Goal: Information Seeking & Learning: Learn about a topic

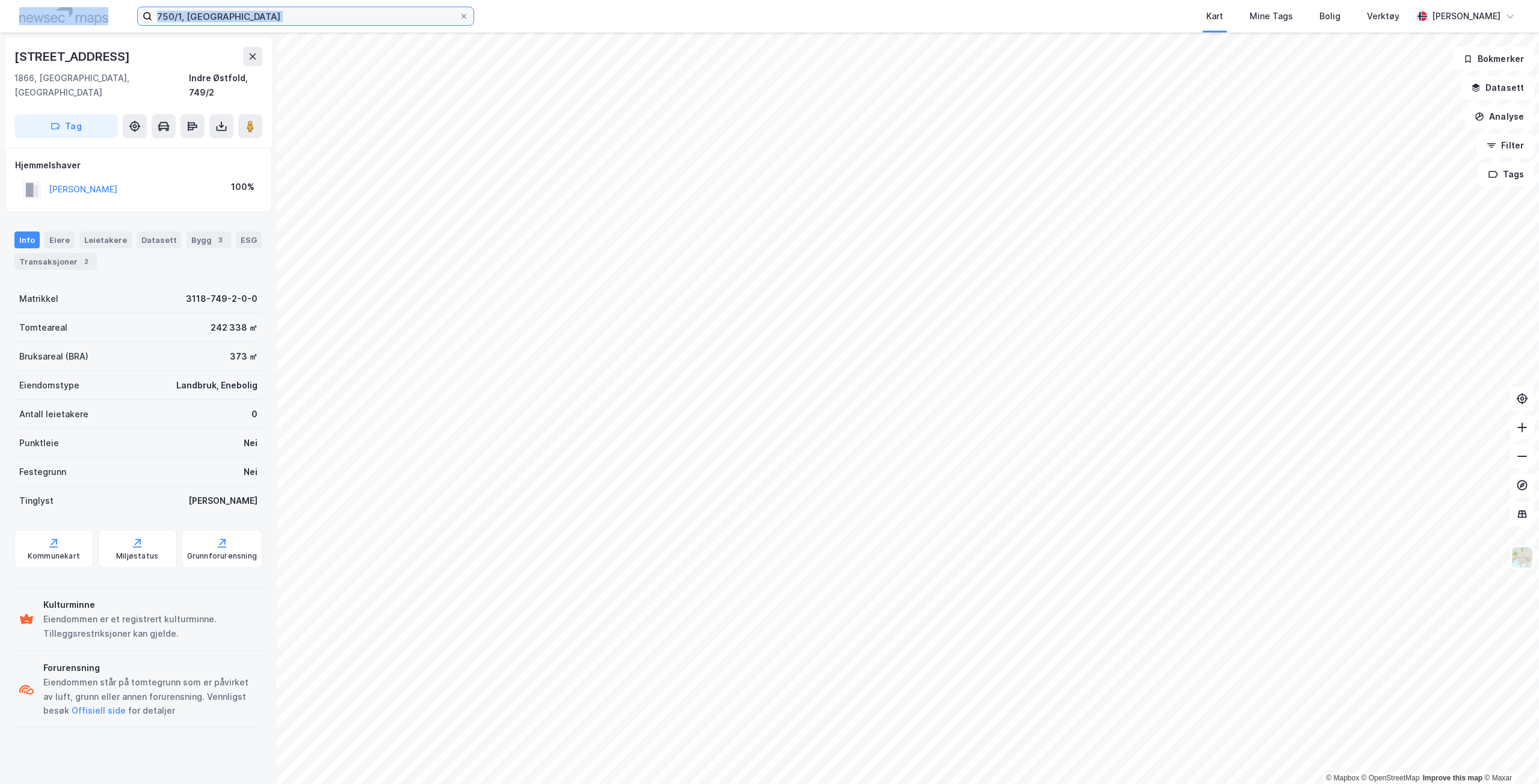
click at [315, 15] on input "750/1, [GEOGRAPHIC_DATA]" at bounding box center [305, 16] width 307 height 18
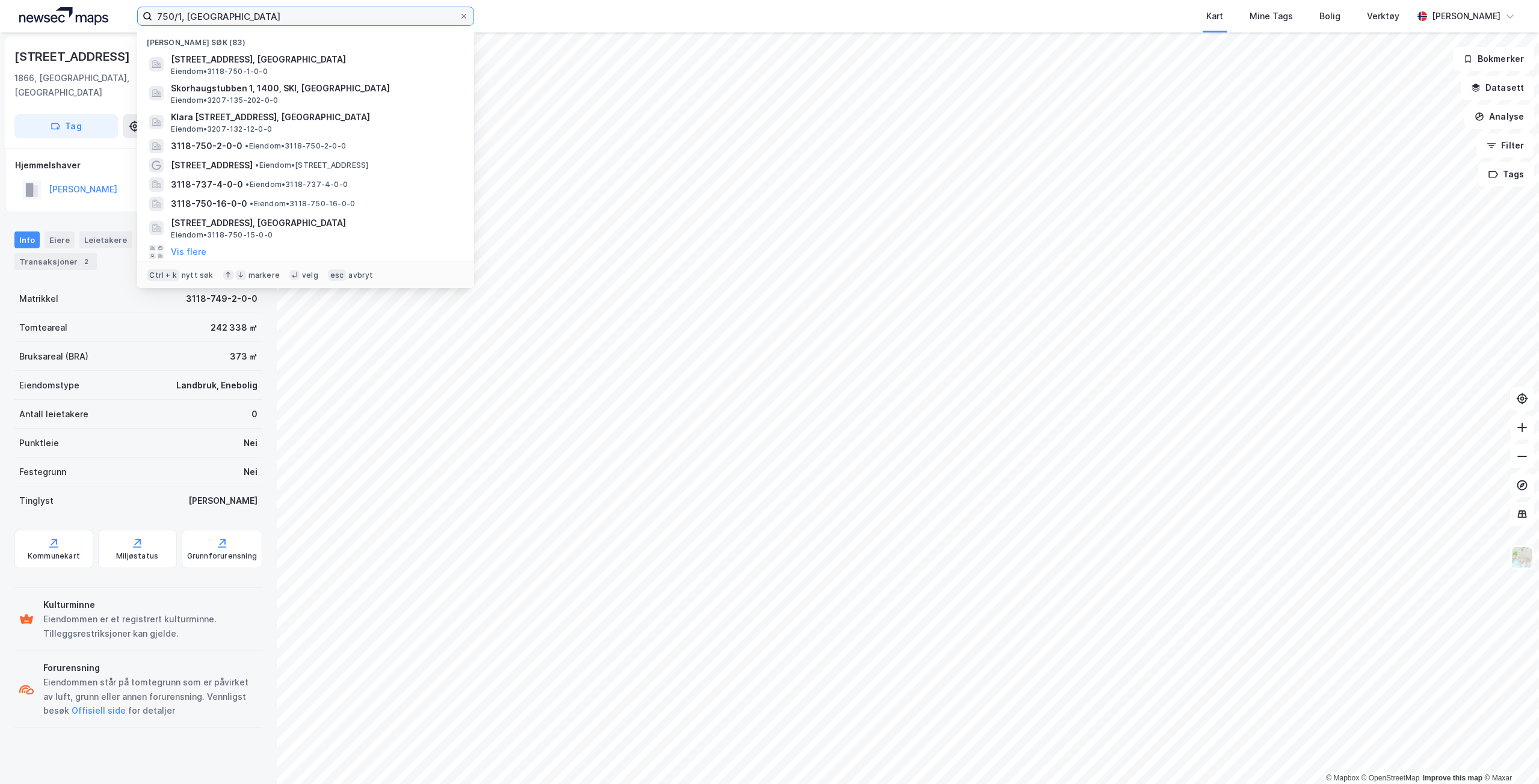
click at [315, 15] on input "750/1, [GEOGRAPHIC_DATA]" at bounding box center [305, 16] width 307 height 18
type input "a"
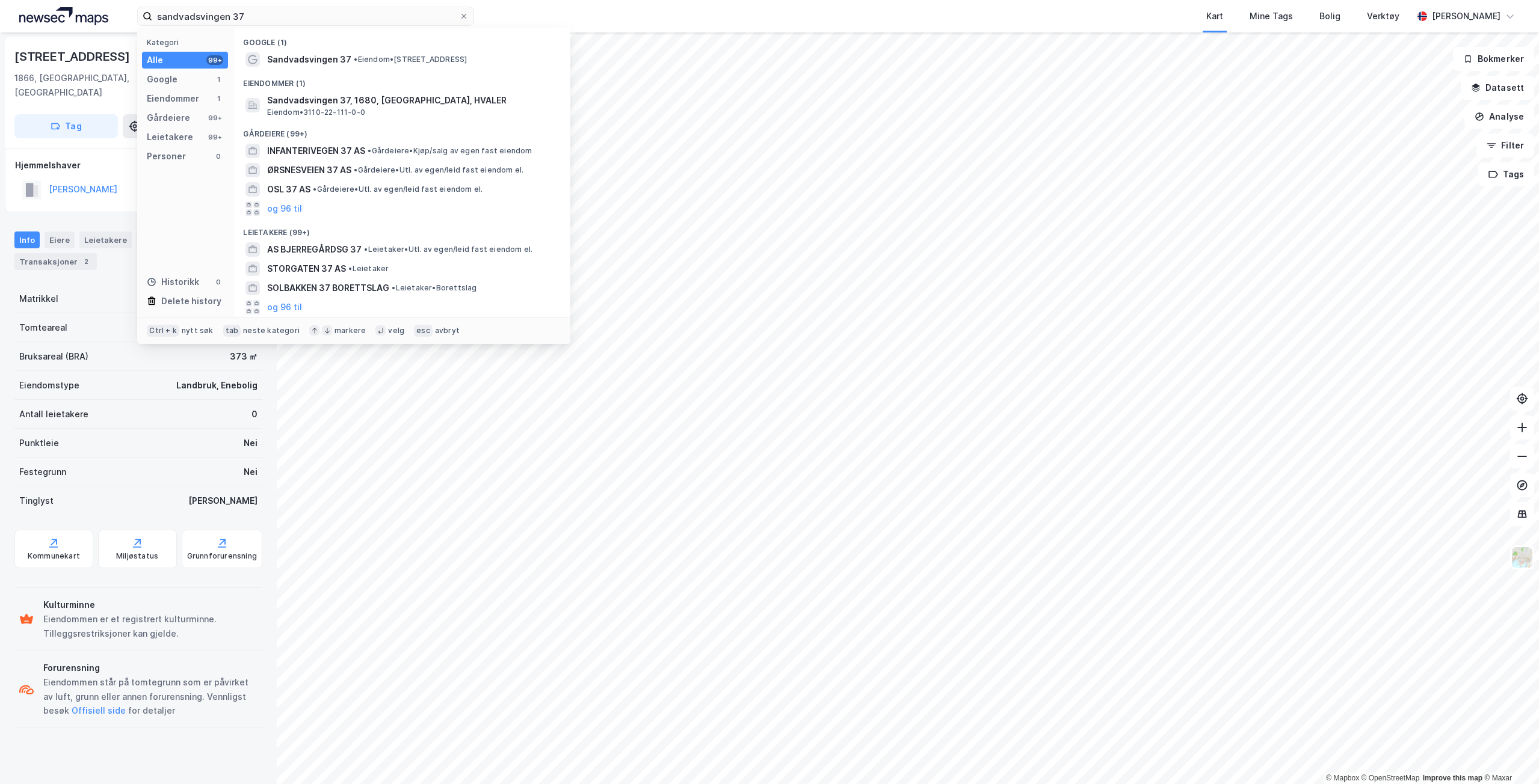
click at [299, 50] on div "Sandvadsvingen 37 • Eiendom • [STREET_ADDRESS]" at bounding box center [402, 59] width 318 height 19
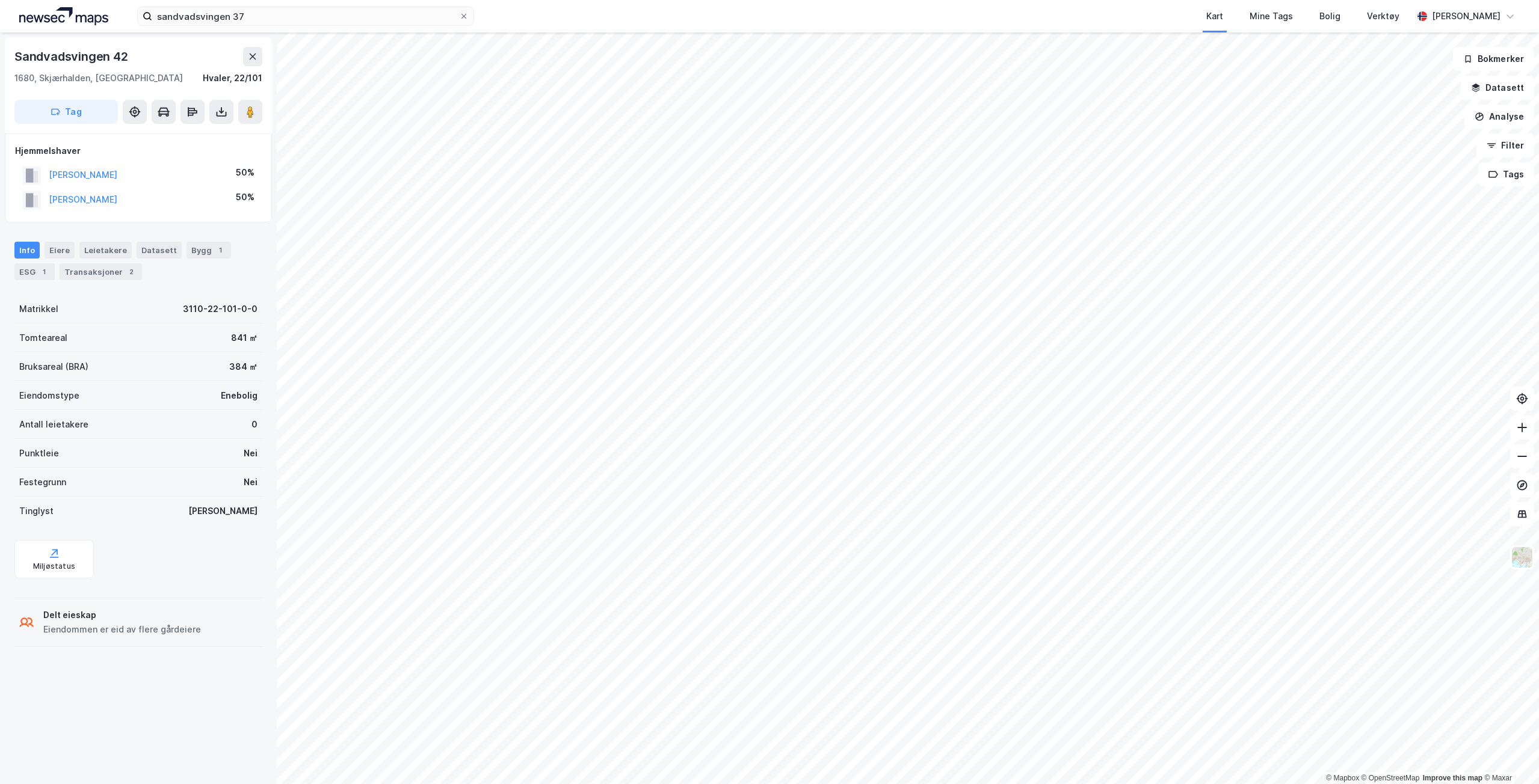
click at [189, 251] on div "Bygg 1" at bounding box center [209, 250] width 45 height 17
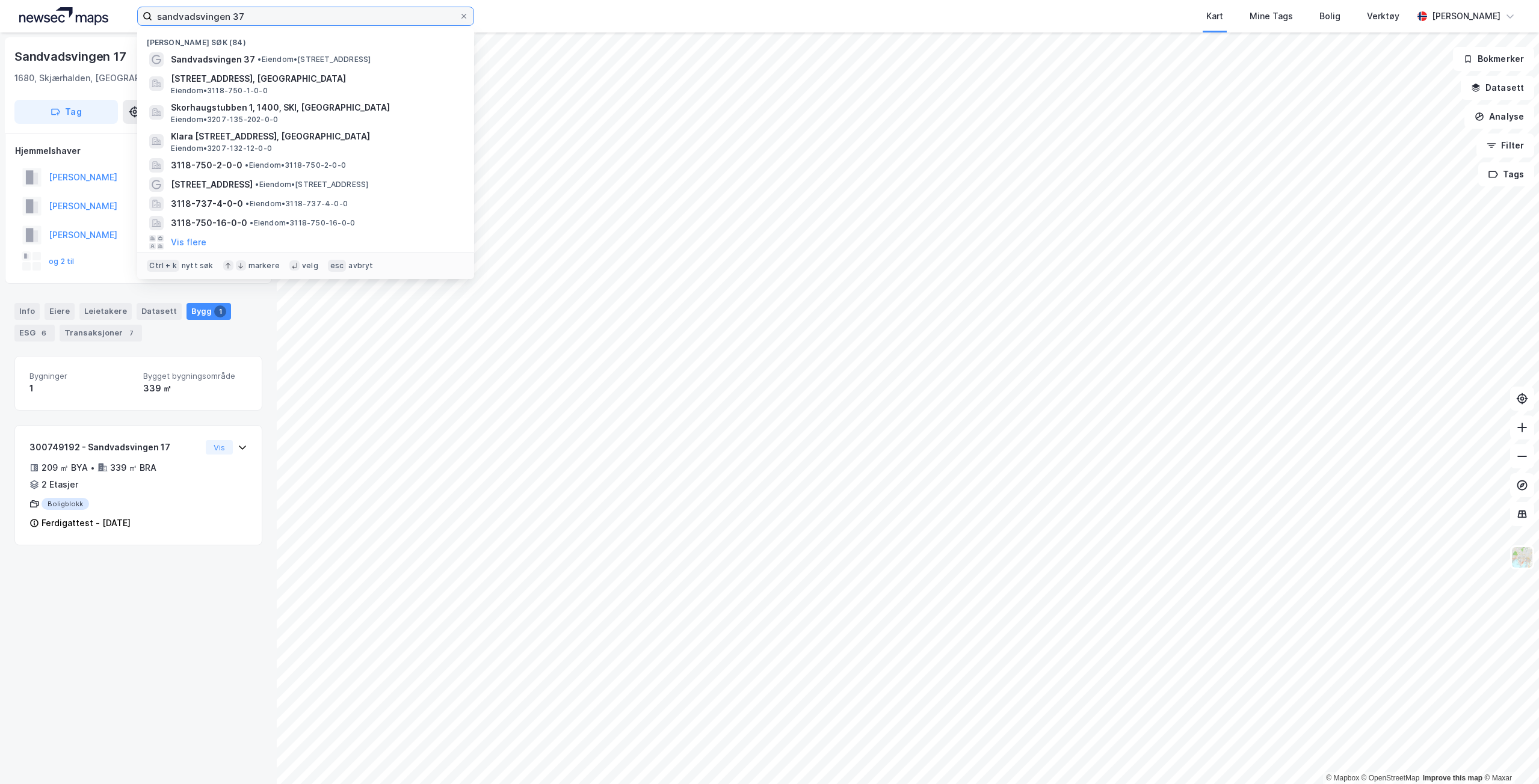
click at [209, 22] on input "sandvadsvingen 37" at bounding box center [305, 16] width 307 height 18
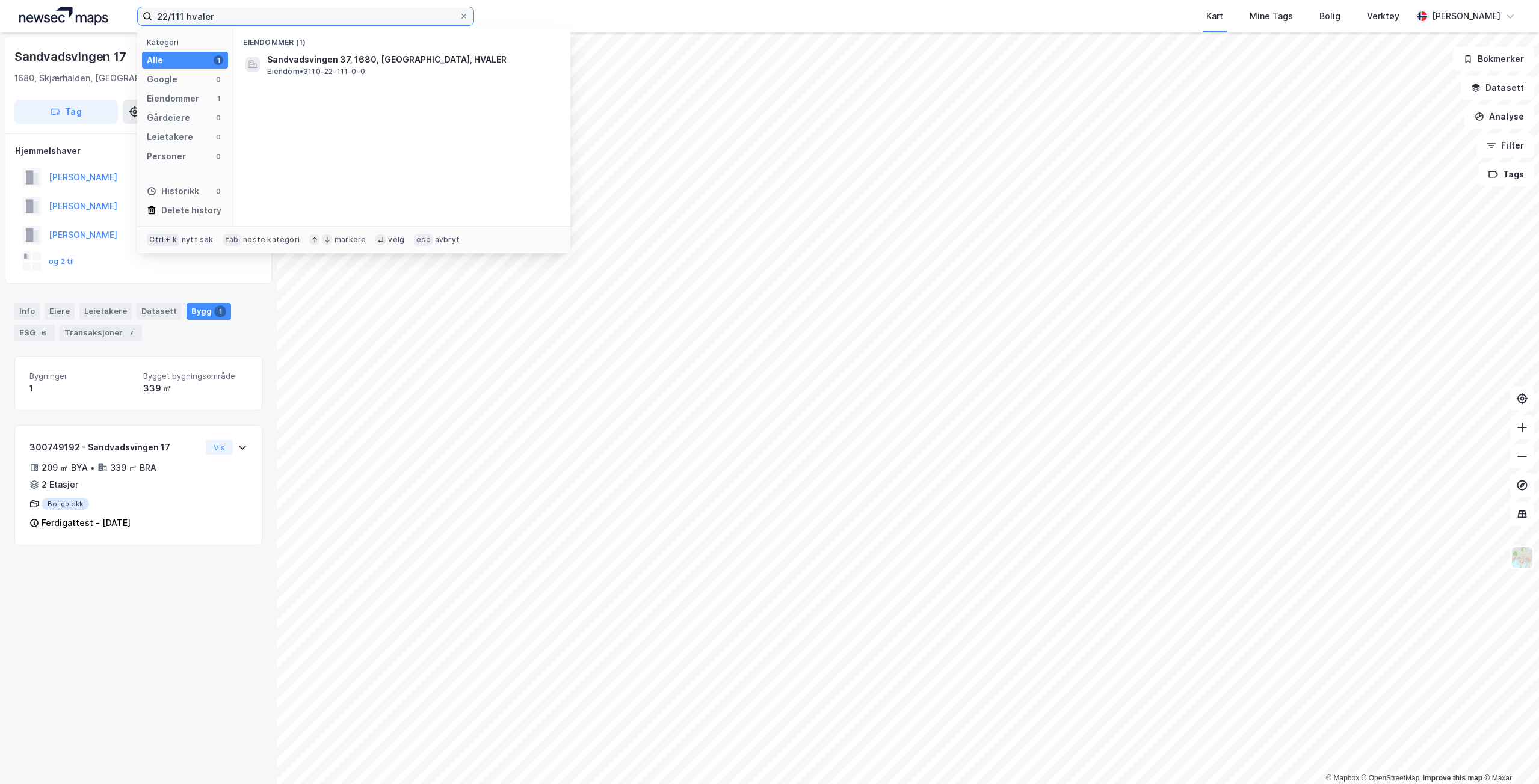
type input "22/111 hvaler"
click at [311, 71] on span "Eiendom • 3110-22-111-0-0" at bounding box center [316, 72] width 99 height 10
